Goal: Obtain resource: Download file/media

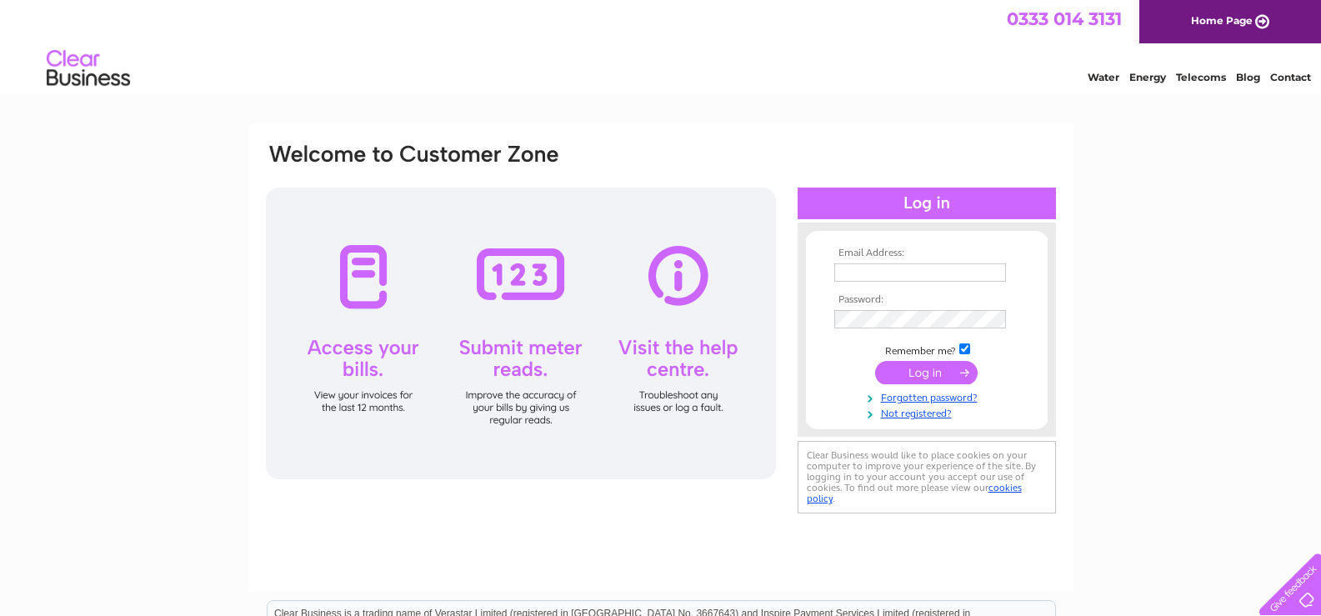
click at [885, 262] on td at bounding box center [926, 272] width 193 height 27
click at [885, 269] on input "text" at bounding box center [920, 272] width 172 height 18
type input "sara@twilightproperties.co.uk"
click at [939, 374] on input "submit" at bounding box center [926, 372] width 103 height 23
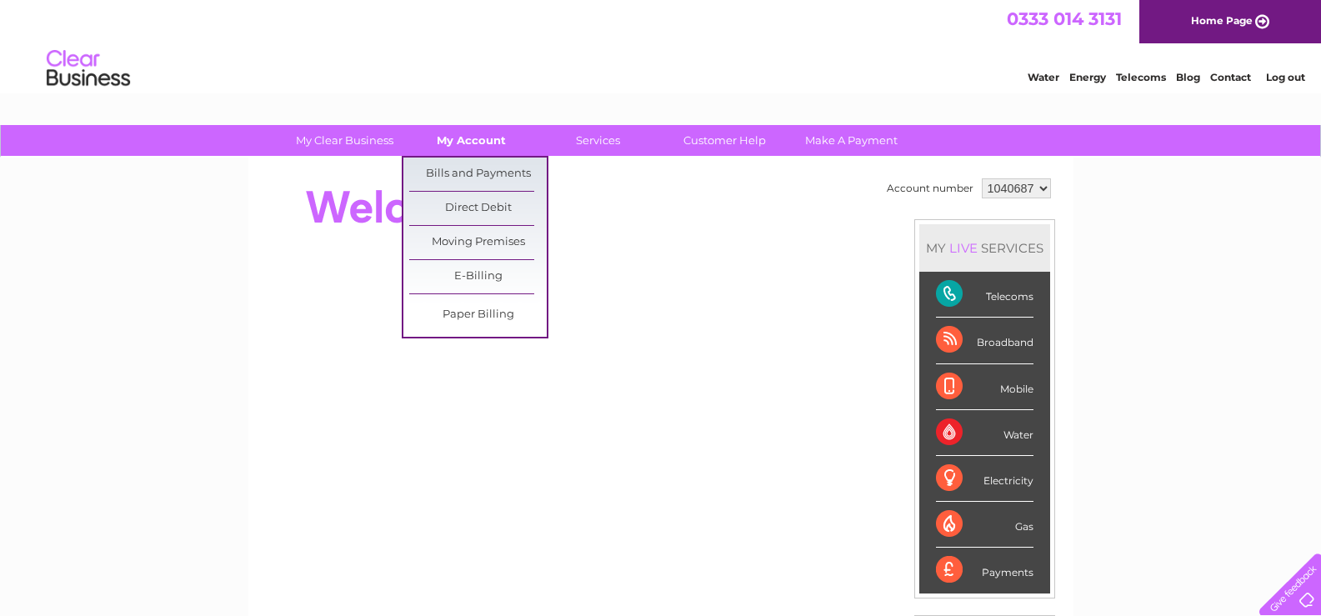
click at [469, 143] on link "My Account" at bounding box center [472, 140] width 138 height 31
click at [463, 168] on link "Bills and Payments" at bounding box center [478, 174] width 138 height 33
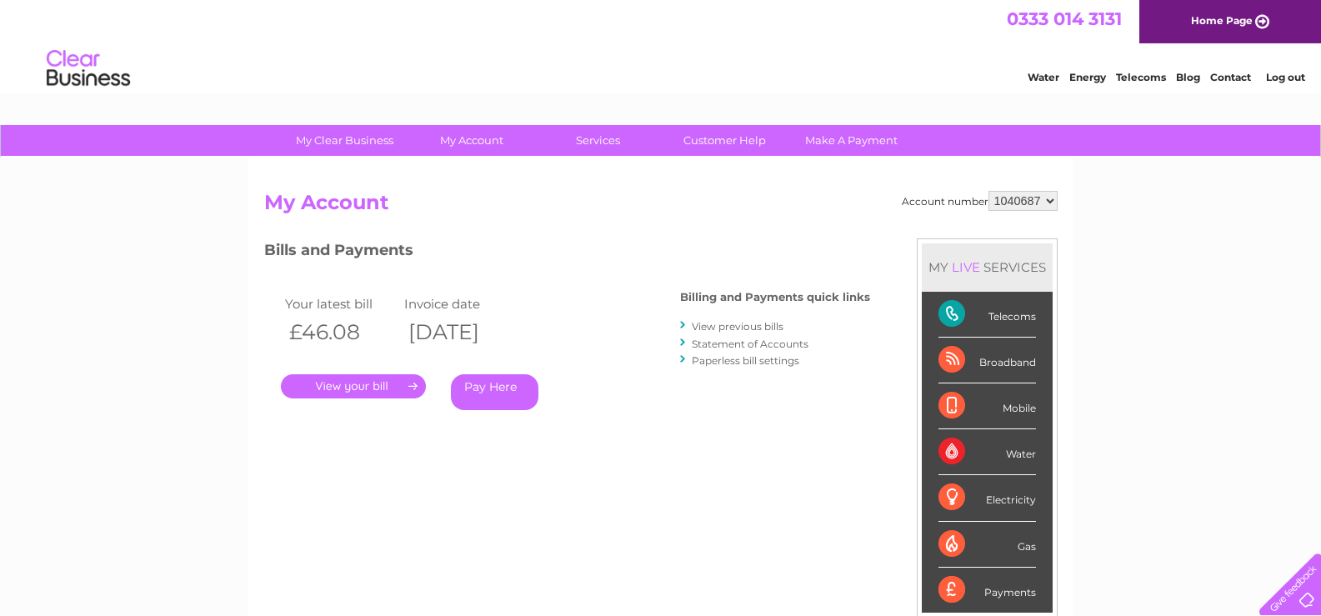
click at [399, 393] on link "." at bounding box center [353, 386] width 145 height 24
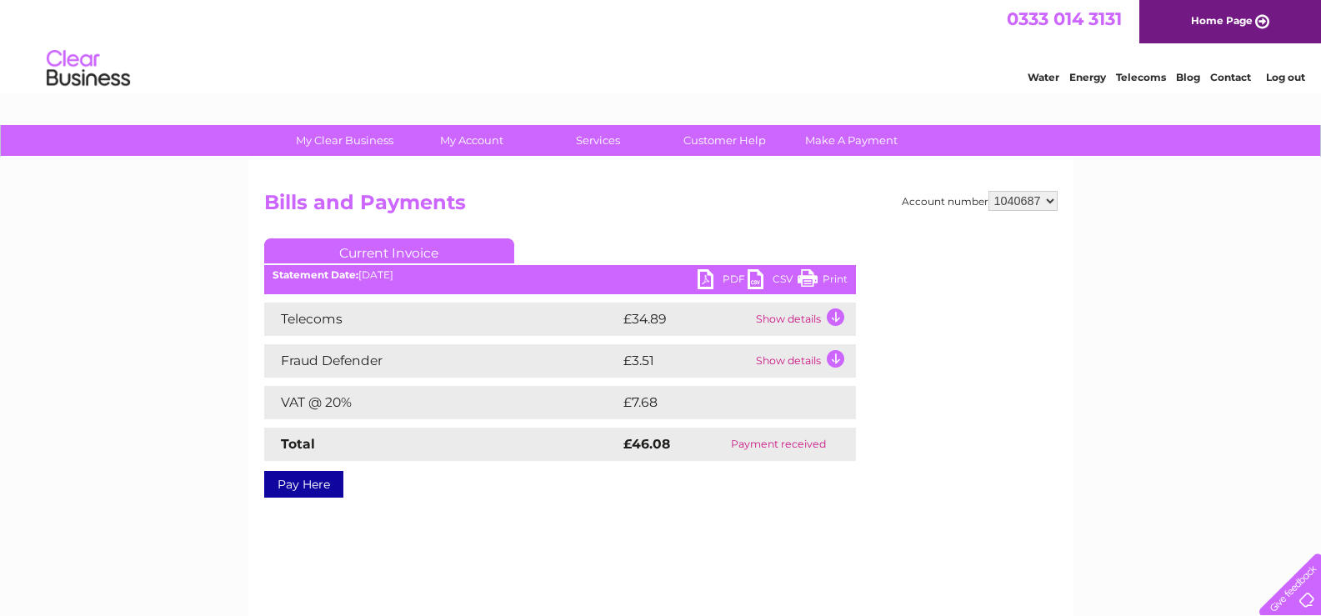
click at [716, 273] on link "PDF" at bounding box center [723, 281] width 50 height 24
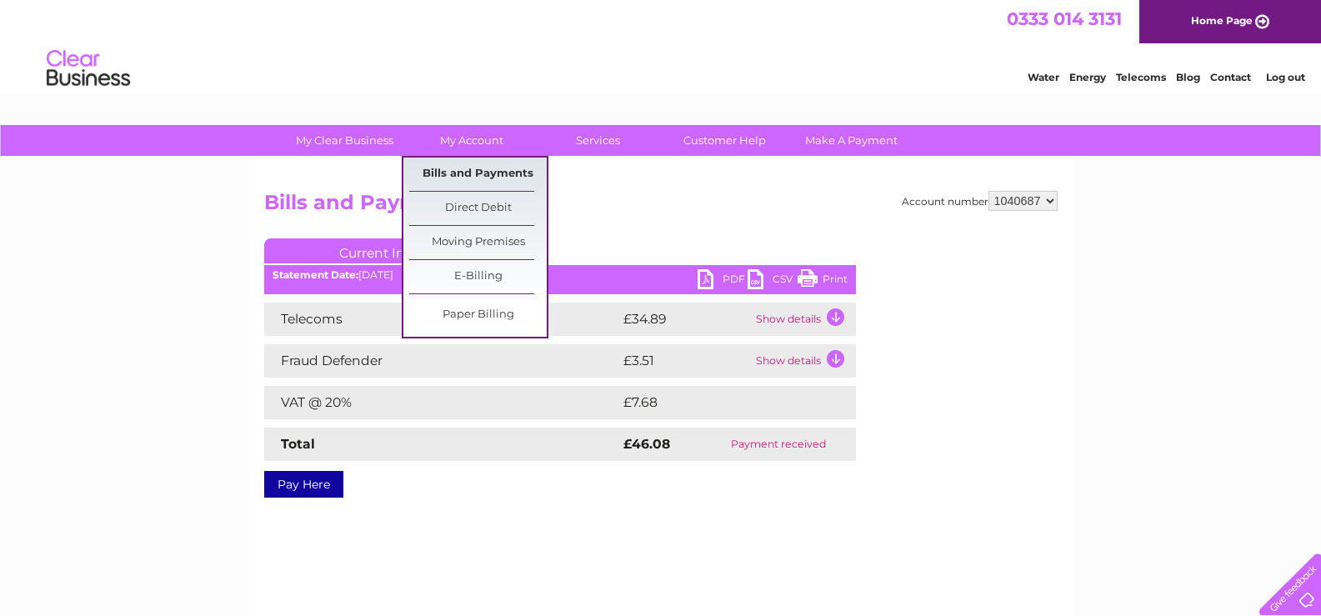
click at [470, 168] on link "Bills and Payments" at bounding box center [478, 174] width 138 height 33
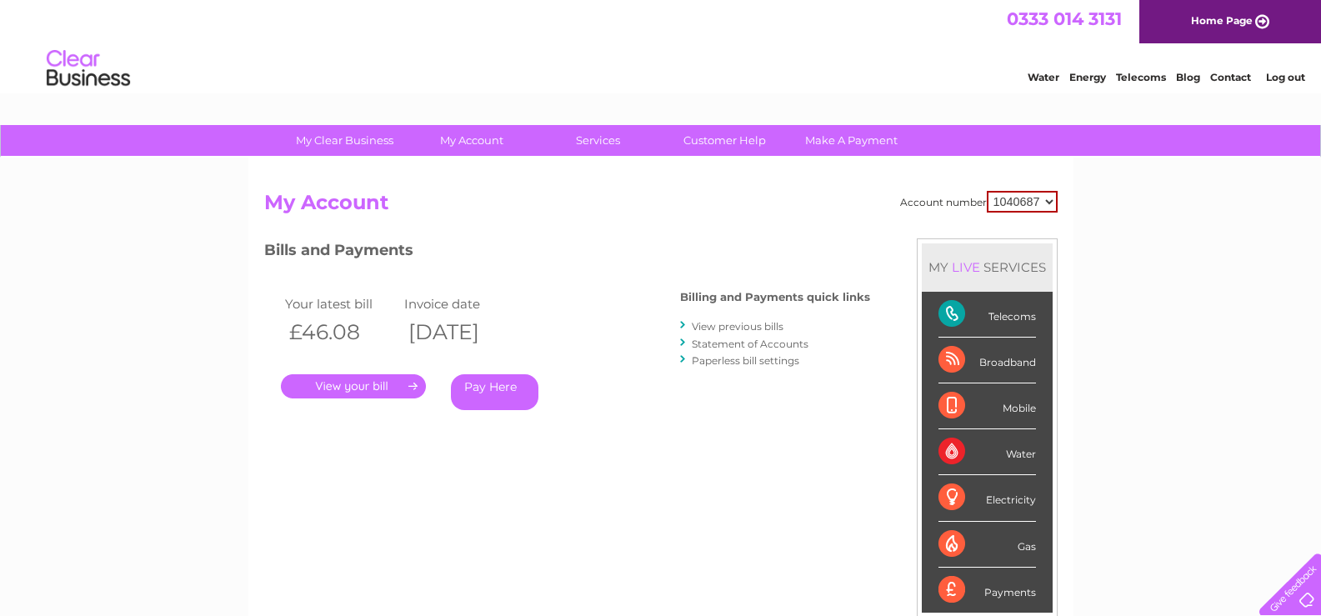
click at [727, 325] on link "View previous bills" at bounding box center [738, 326] width 92 height 13
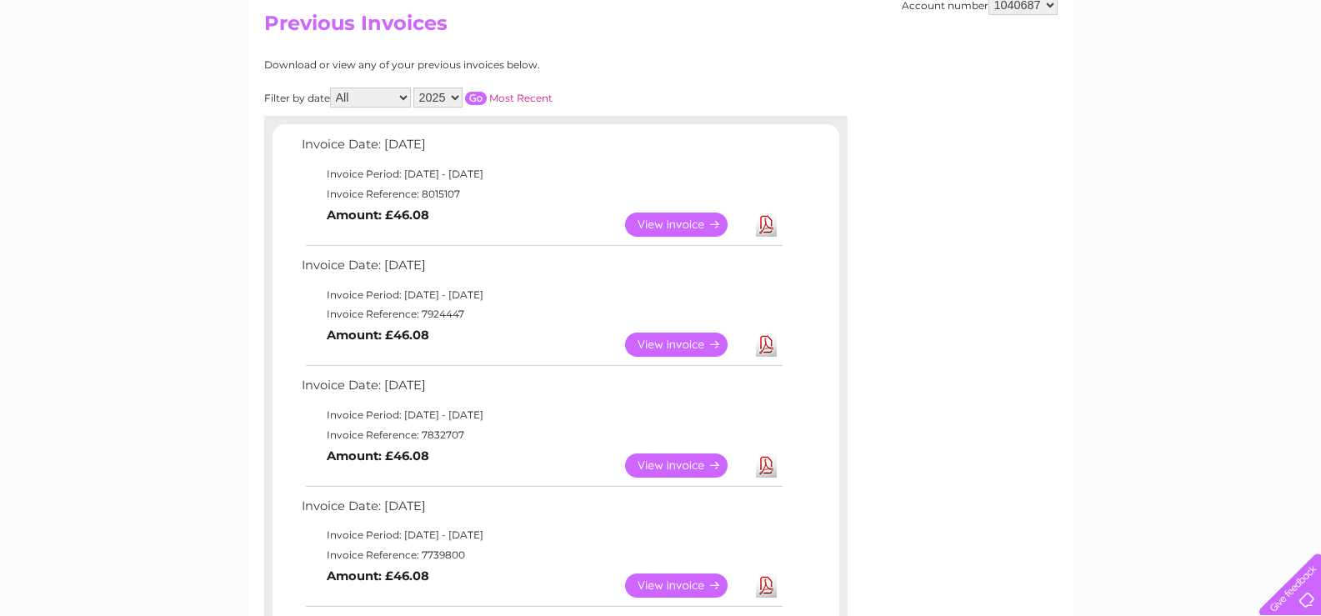
scroll to position [250, 0]
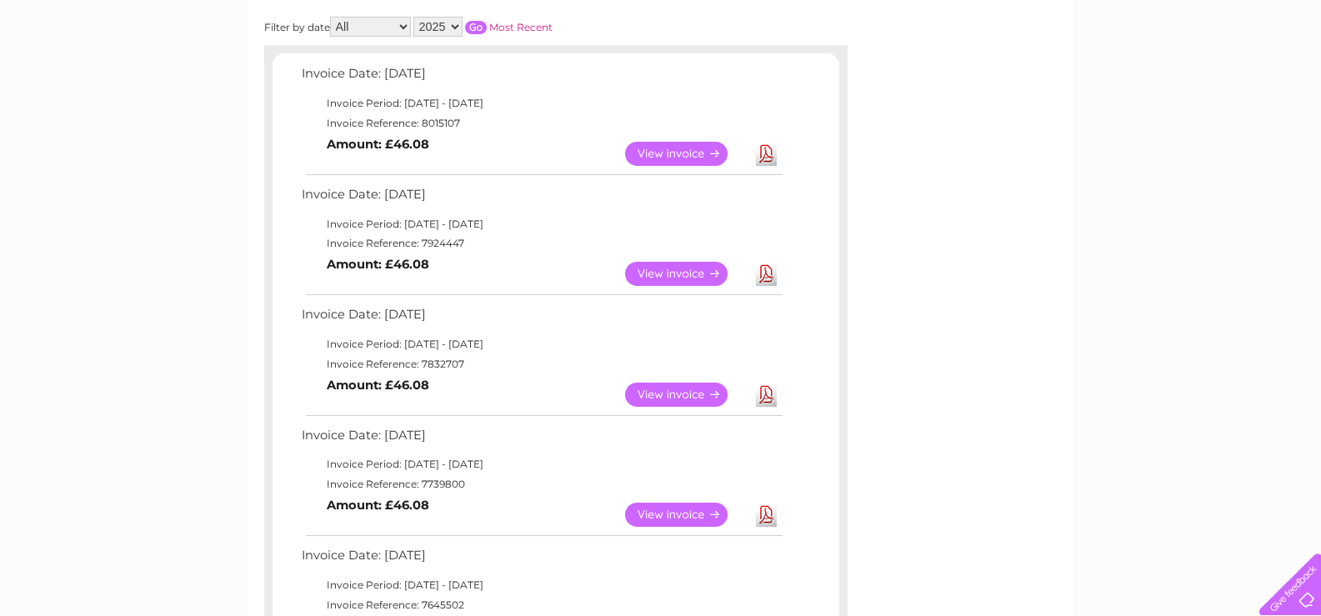
click at [655, 268] on link "View" at bounding box center [686, 274] width 123 height 24
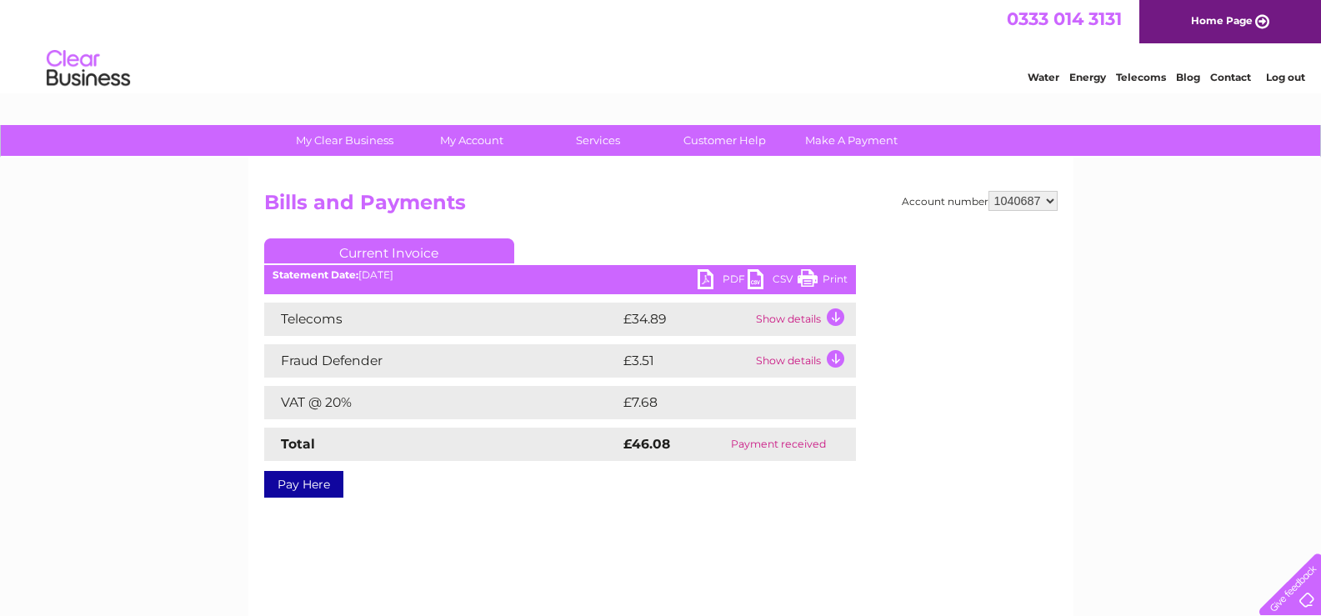
click at [717, 277] on link "PDF" at bounding box center [723, 281] width 50 height 24
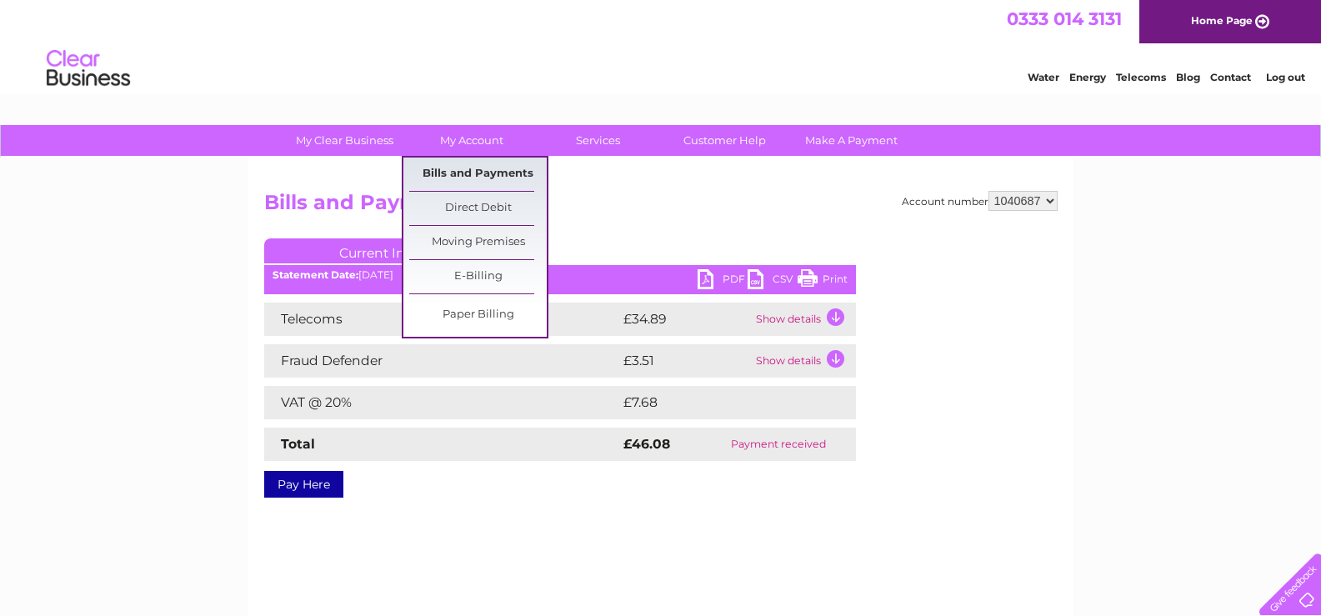
click at [474, 177] on link "Bills and Payments" at bounding box center [478, 174] width 138 height 33
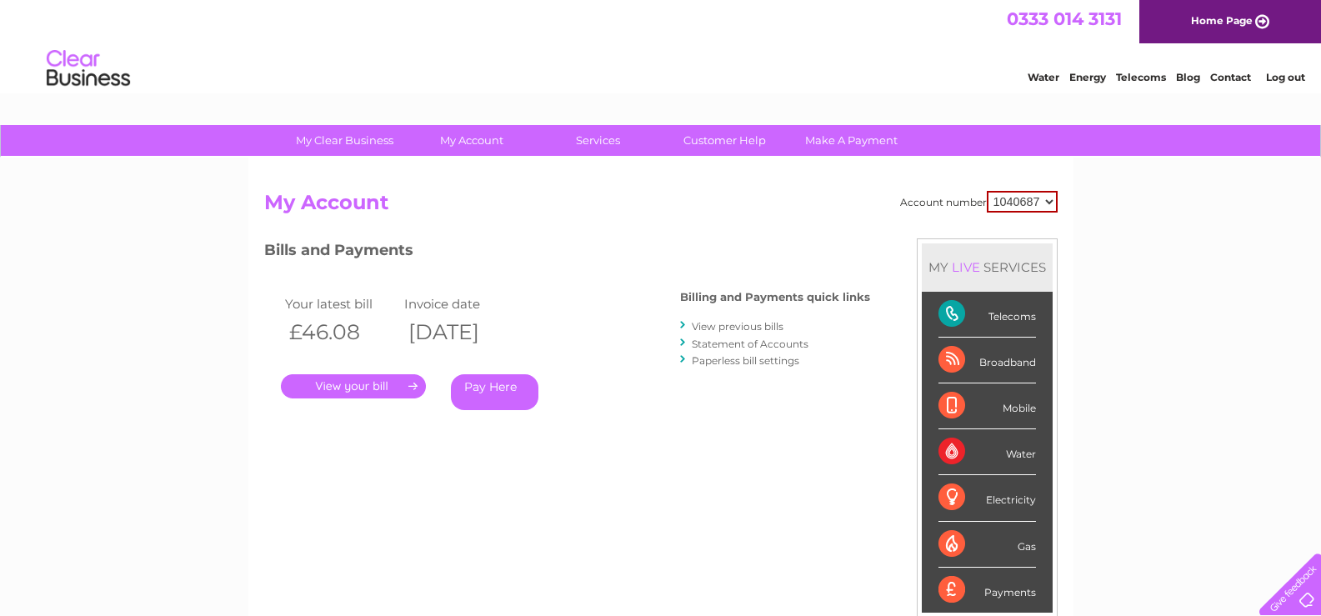
click at [712, 324] on link "View previous bills" at bounding box center [738, 326] width 92 height 13
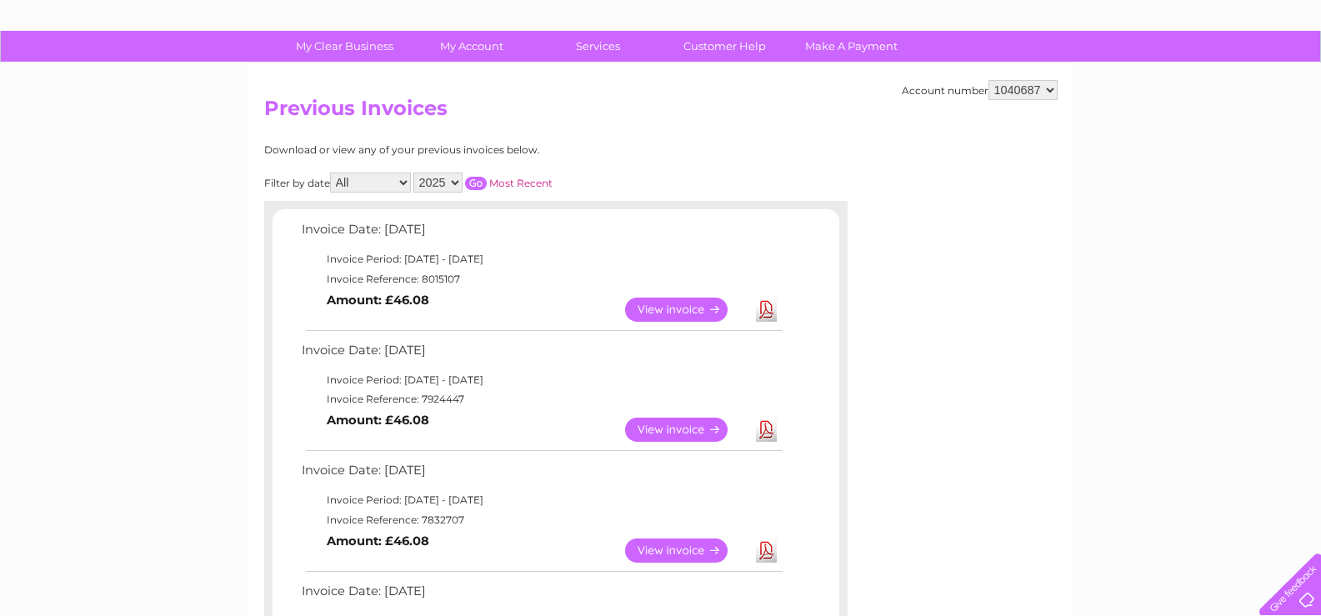
scroll to position [250, 0]
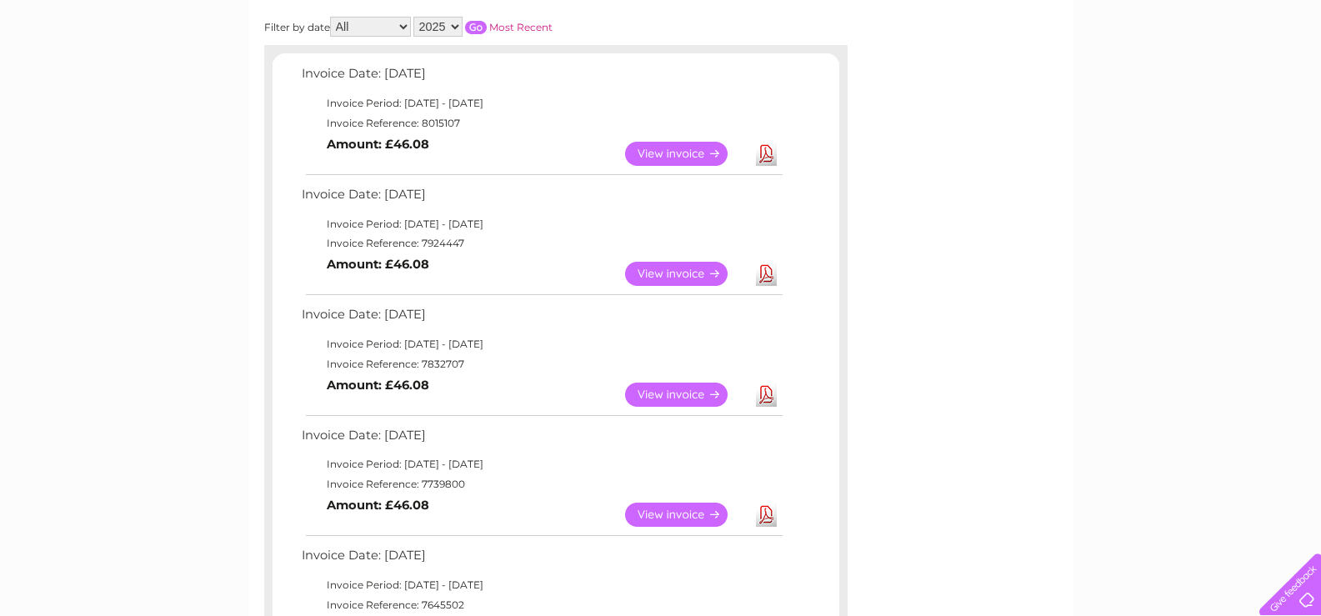
click at [651, 400] on link "View" at bounding box center [686, 395] width 123 height 24
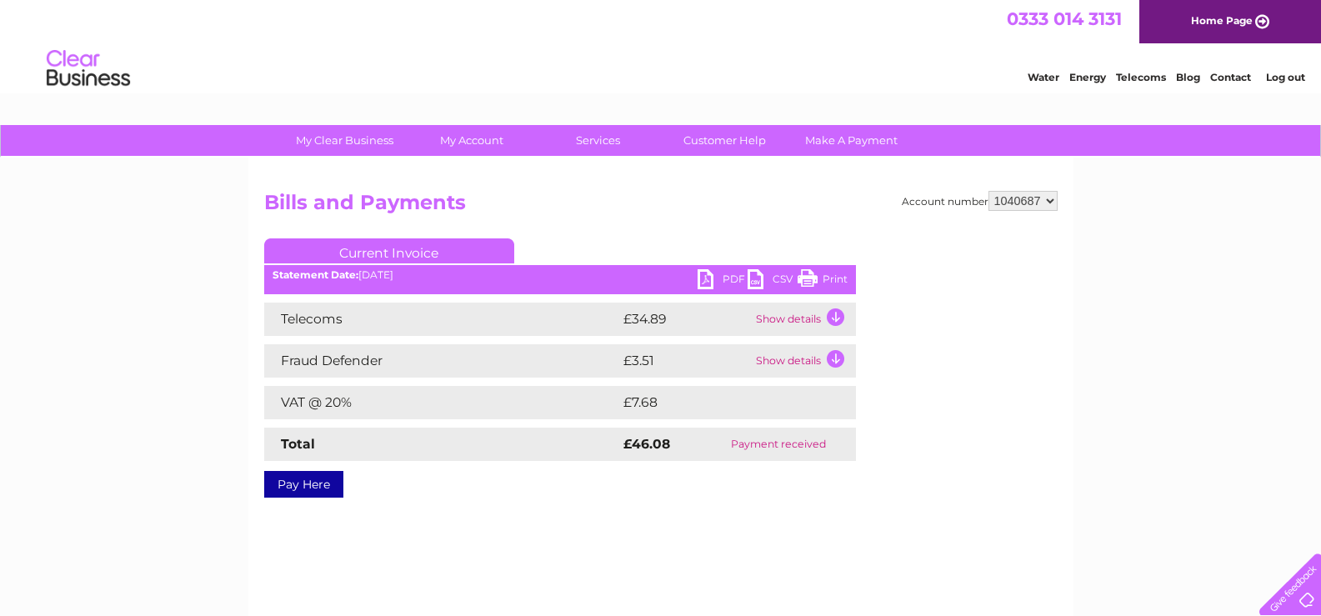
click at [708, 266] on ul "Current Invoice" at bounding box center [560, 253] width 592 height 31
click at [707, 277] on link "PDF" at bounding box center [723, 281] width 50 height 24
click at [1303, 73] on link "Log out" at bounding box center [1285, 77] width 39 height 13
